Goal: Information Seeking & Learning: Learn about a topic

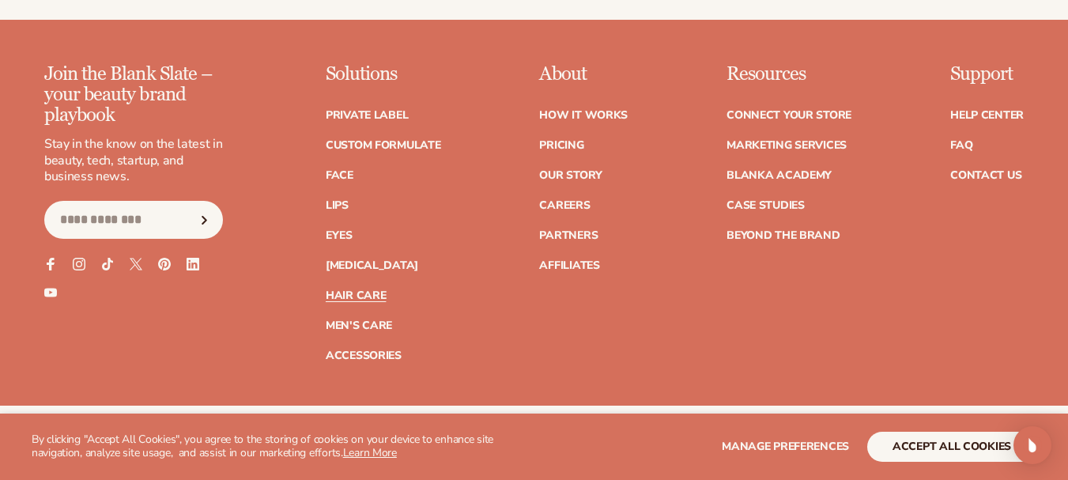
scroll to position [3084, 0]
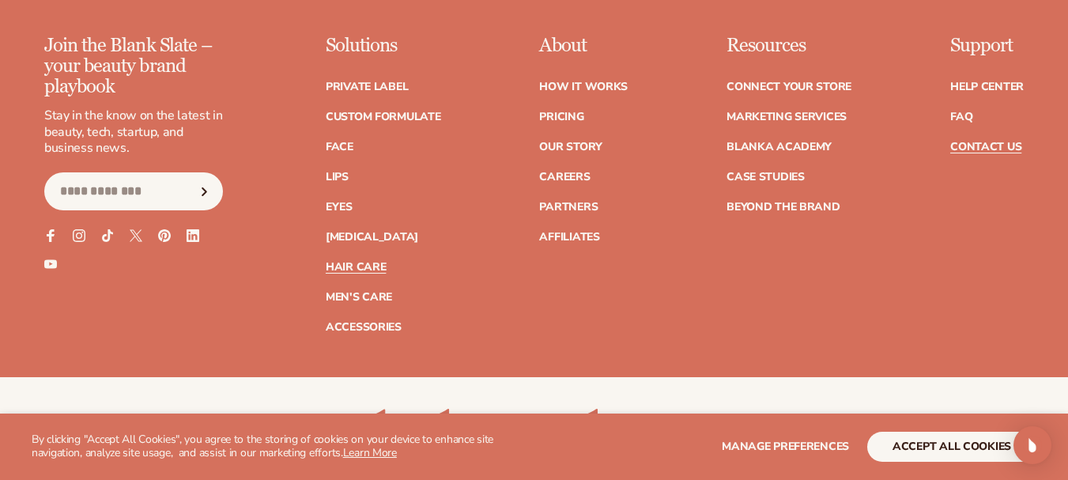
click at [973, 143] on link "Contact Us" at bounding box center [985, 147] width 71 height 11
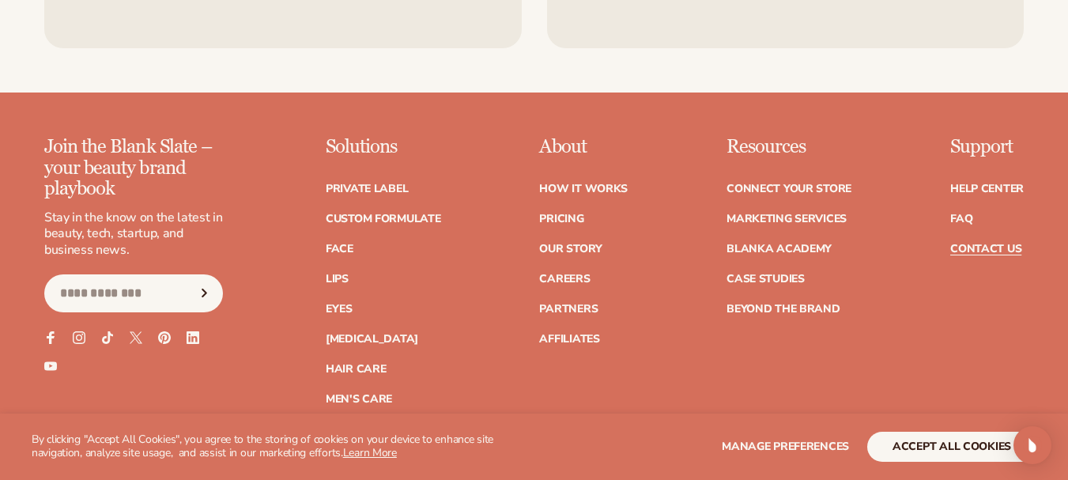
scroll to position [1424, 0]
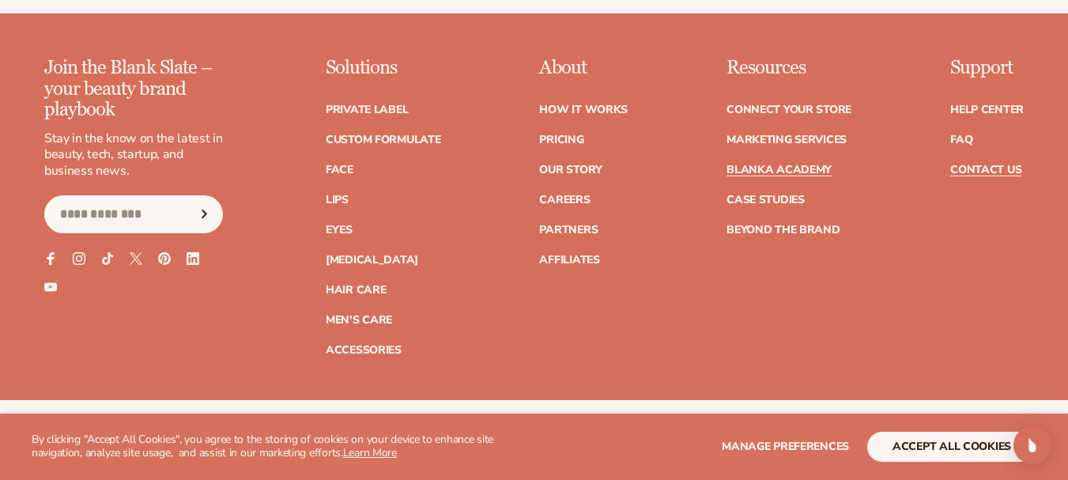
click at [772, 164] on link "Blanka Academy" at bounding box center [778, 169] width 105 height 11
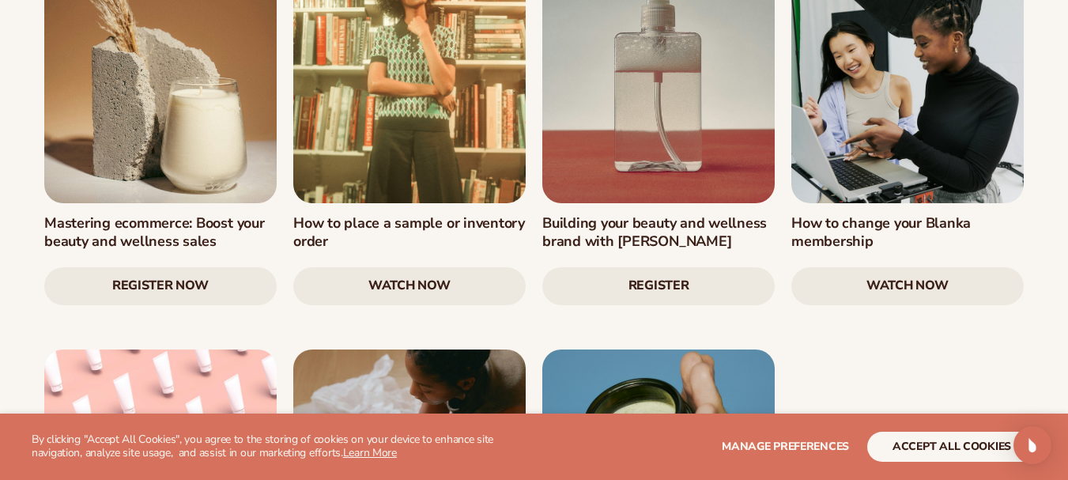
scroll to position [2056, 0]
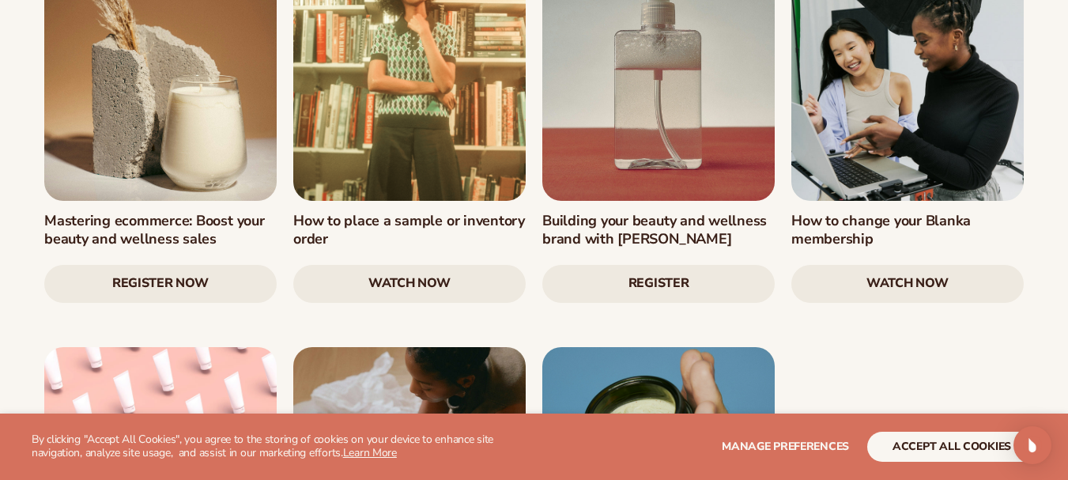
click at [385, 265] on link "watch now" at bounding box center [409, 284] width 232 height 38
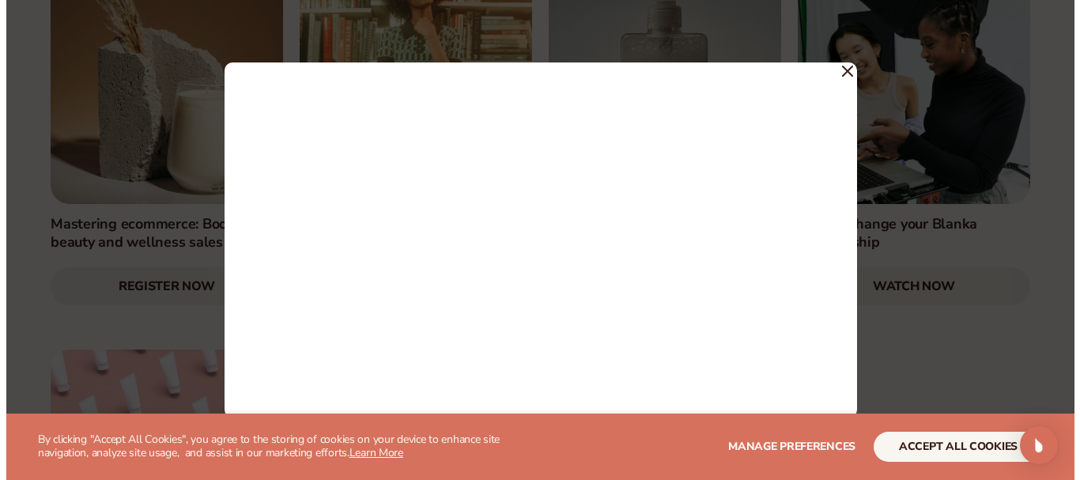
scroll to position [2062, 0]
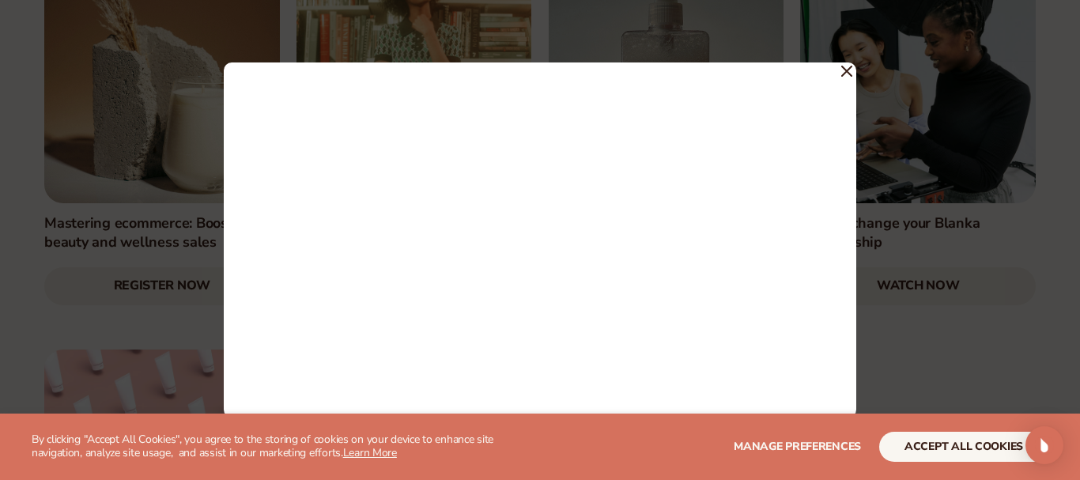
click at [840, 69] on div at bounding box center [540, 240] width 632 height 356
click at [843, 70] on icon at bounding box center [846, 71] width 11 height 11
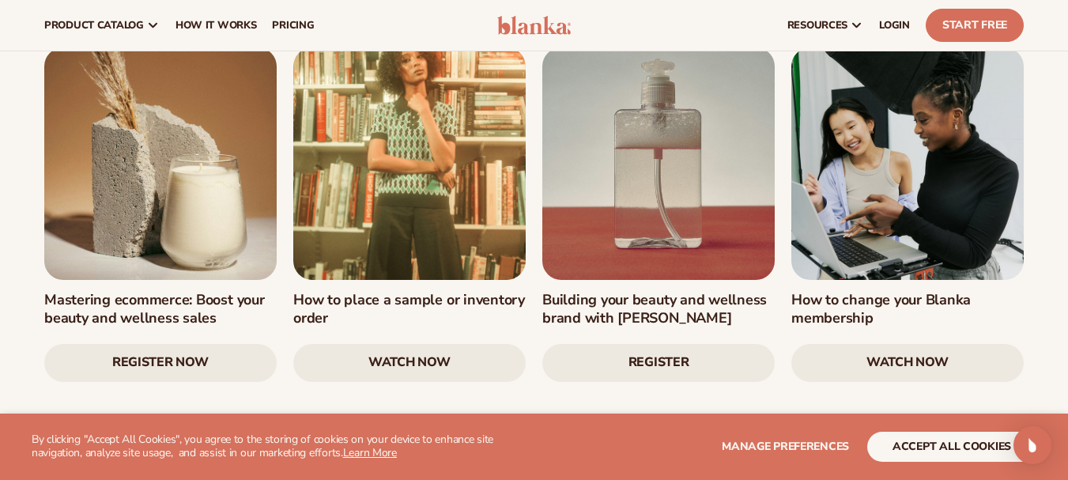
scroll to position [1898, 0]
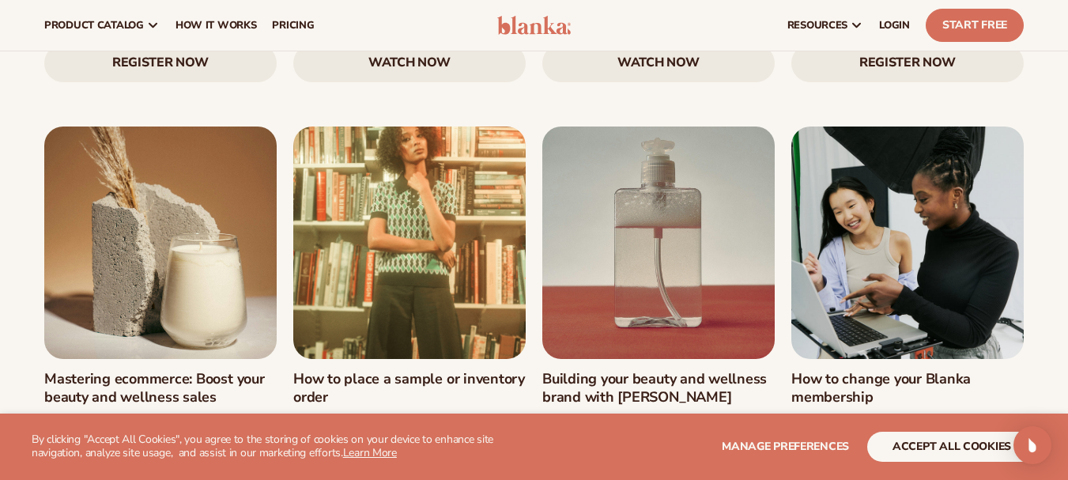
click at [637, 187] on link at bounding box center [658, 242] width 232 height 232
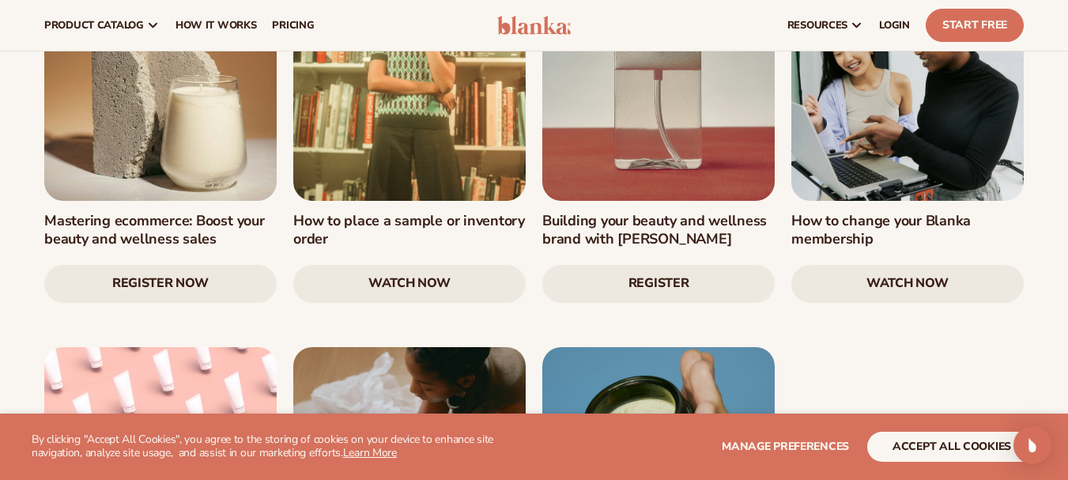
scroll to position [1977, 0]
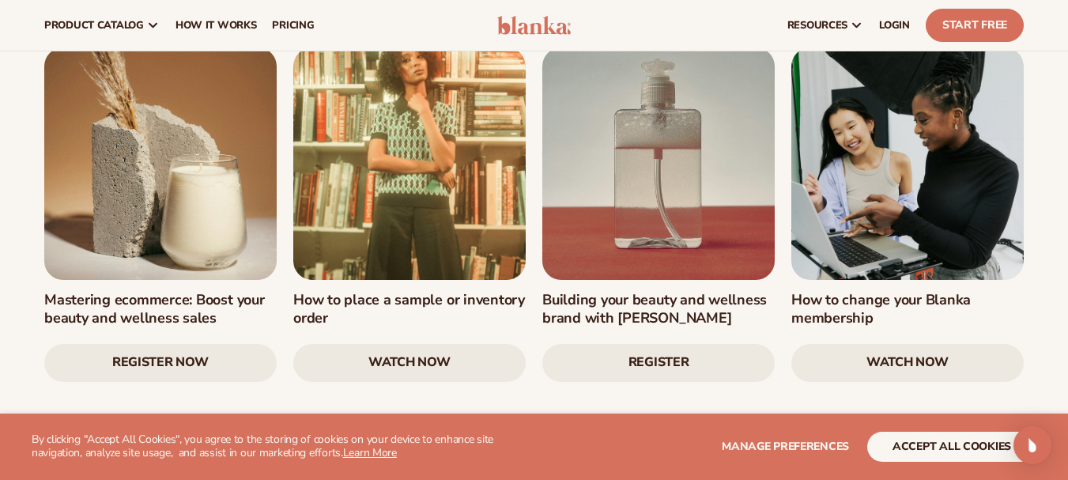
click at [670, 110] on link at bounding box center [658, 163] width 232 height 232
